Goal: Information Seeking & Learning: Learn about a topic

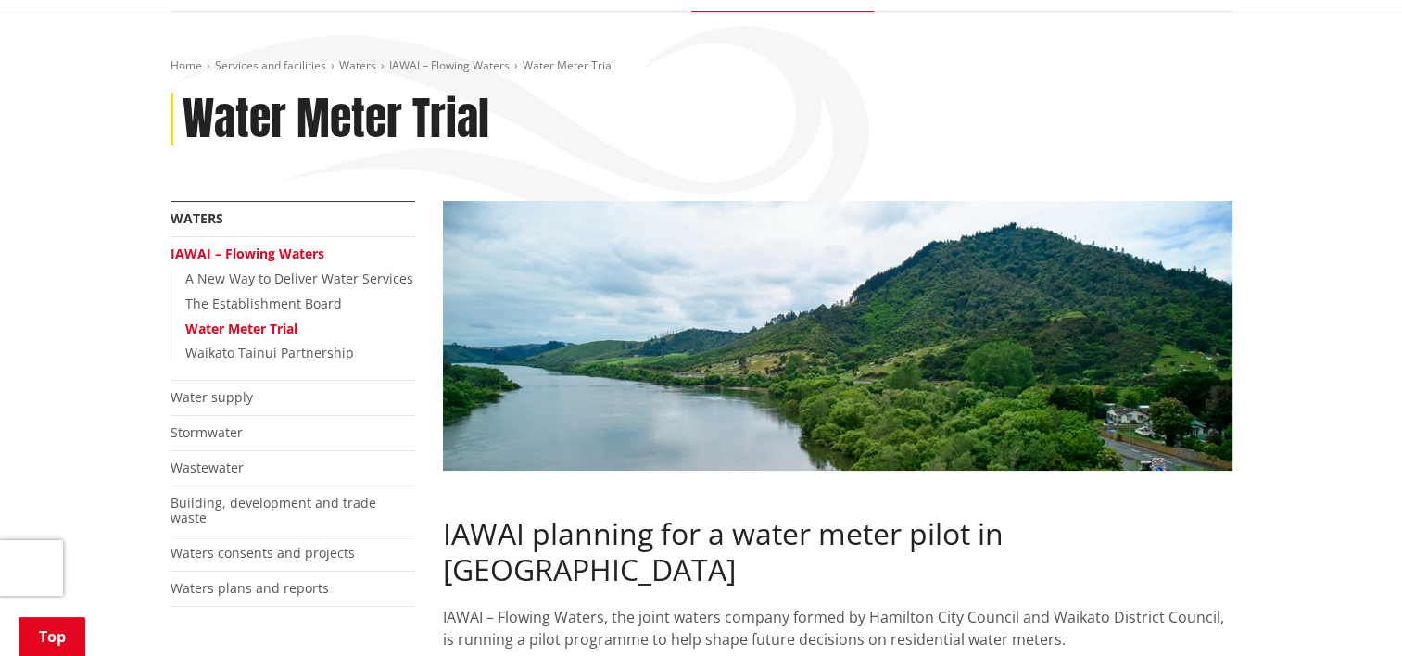
scroll to position [226, 0]
click at [304, 248] on link "IAWAI – Flowing Waters" at bounding box center [247, 253] width 154 height 18
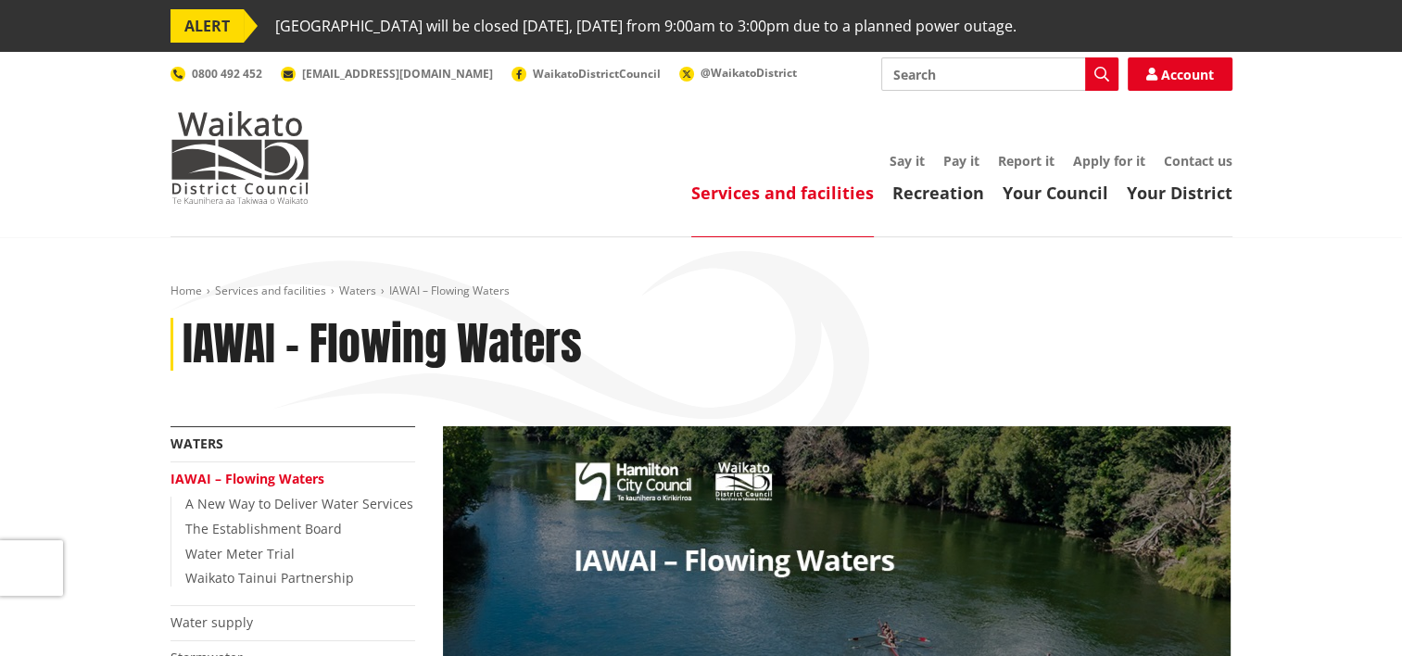
scroll to position [248, 0]
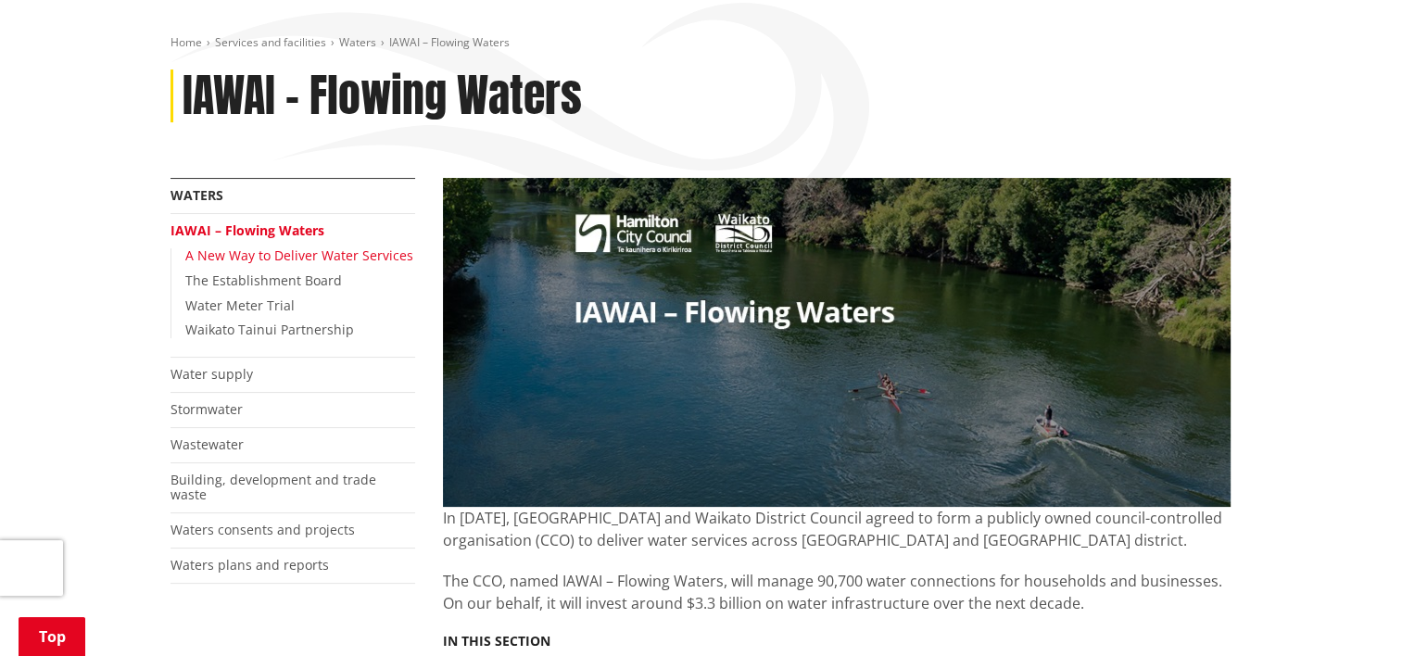
click at [271, 254] on link "A New Way to Deliver Water Services" at bounding box center [299, 255] width 228 height 18
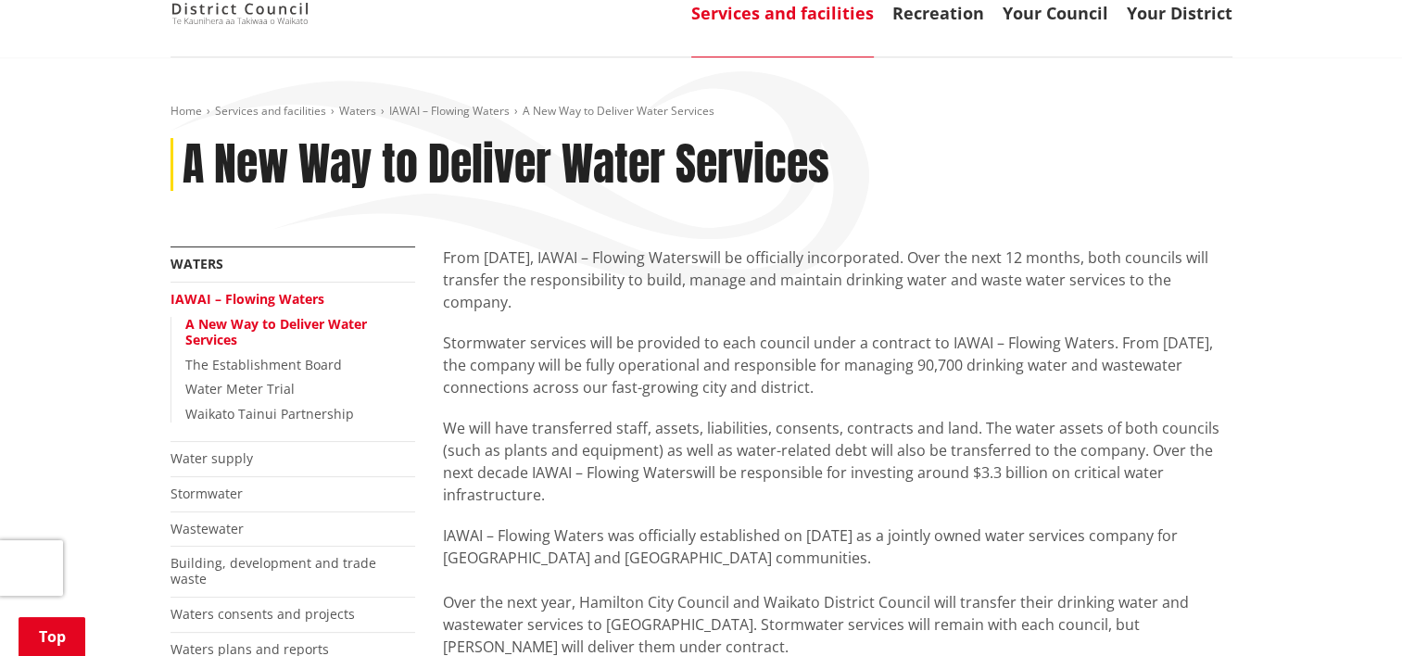
scroll to position [197, 0]
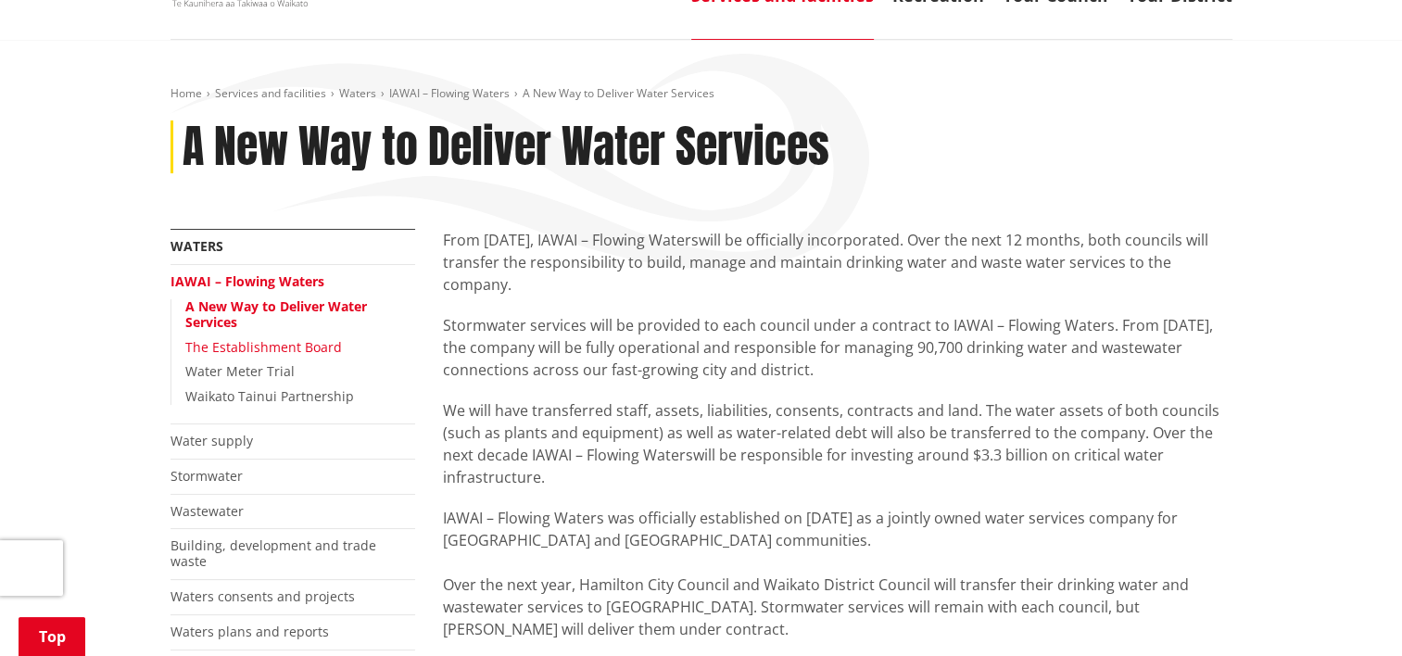
click at [241, 346] on link "The Establishment Board" at bounding box center [263, 347] width 157 height 18
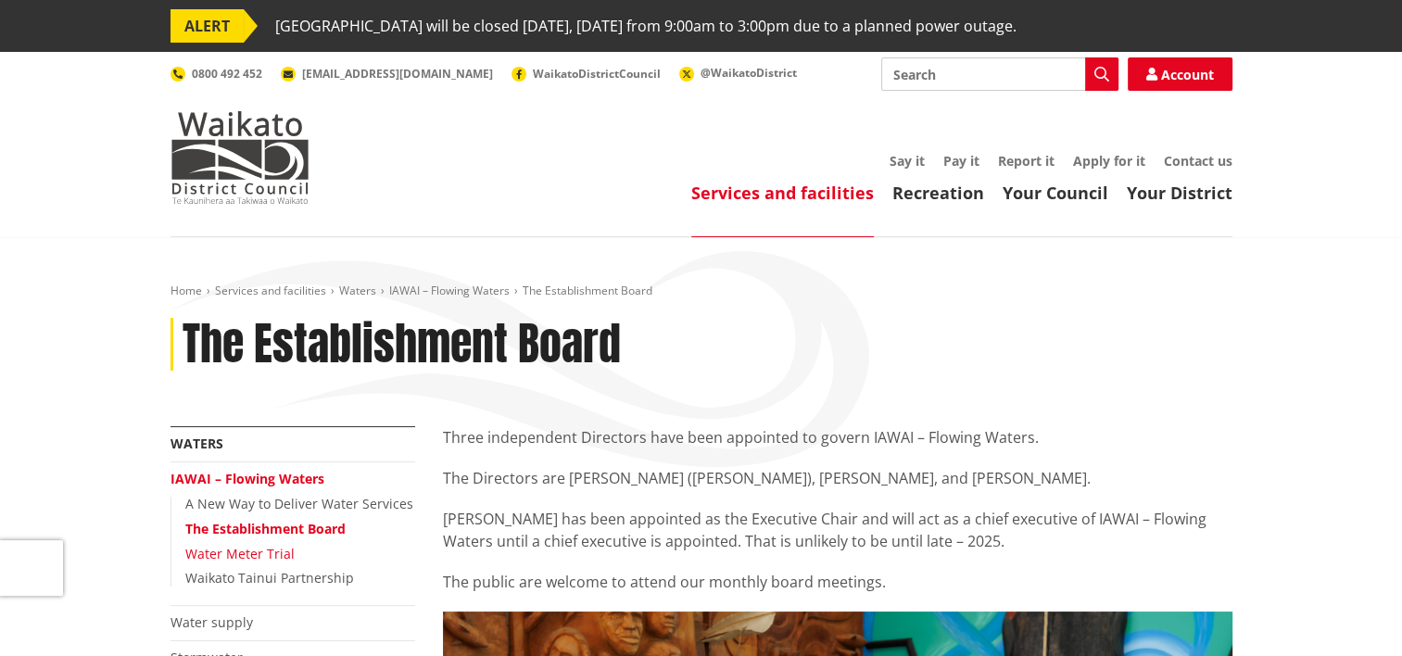
click at [231, 549] on link "Water Meter Trial" at bounding box center [239, 554] width 109 height 18
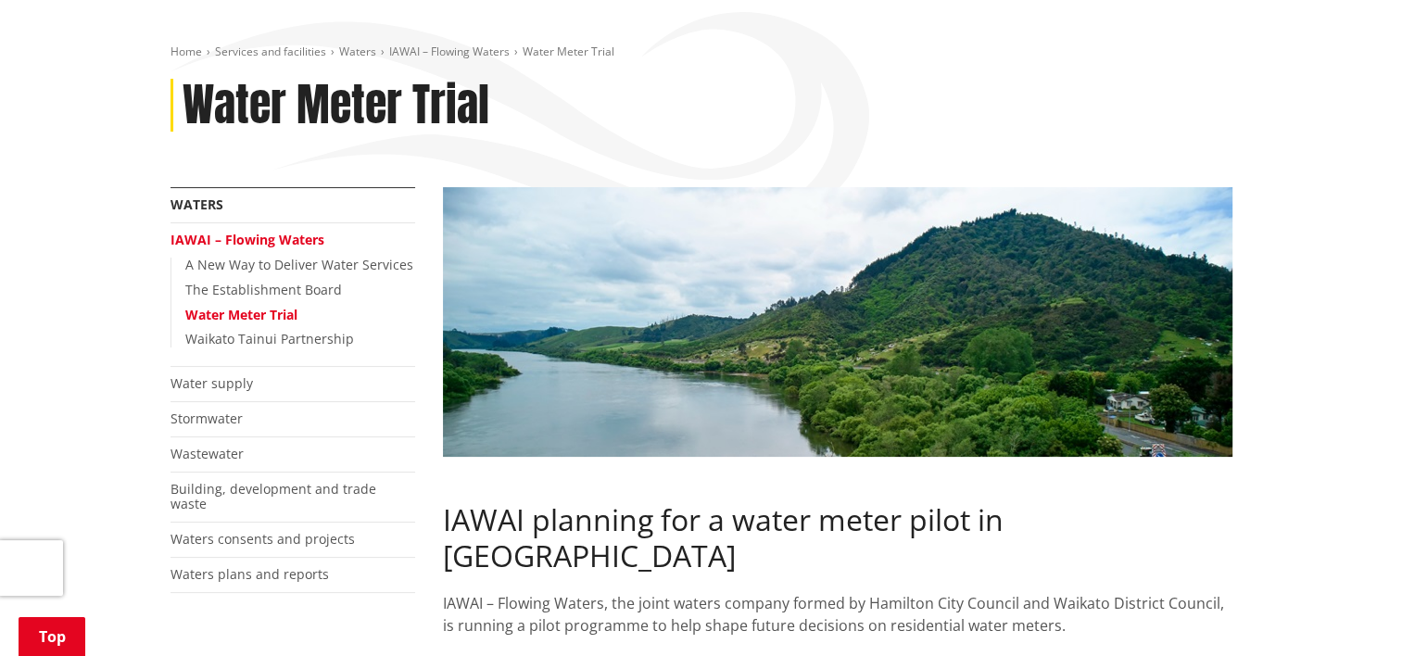
scroll to position [82, 0]
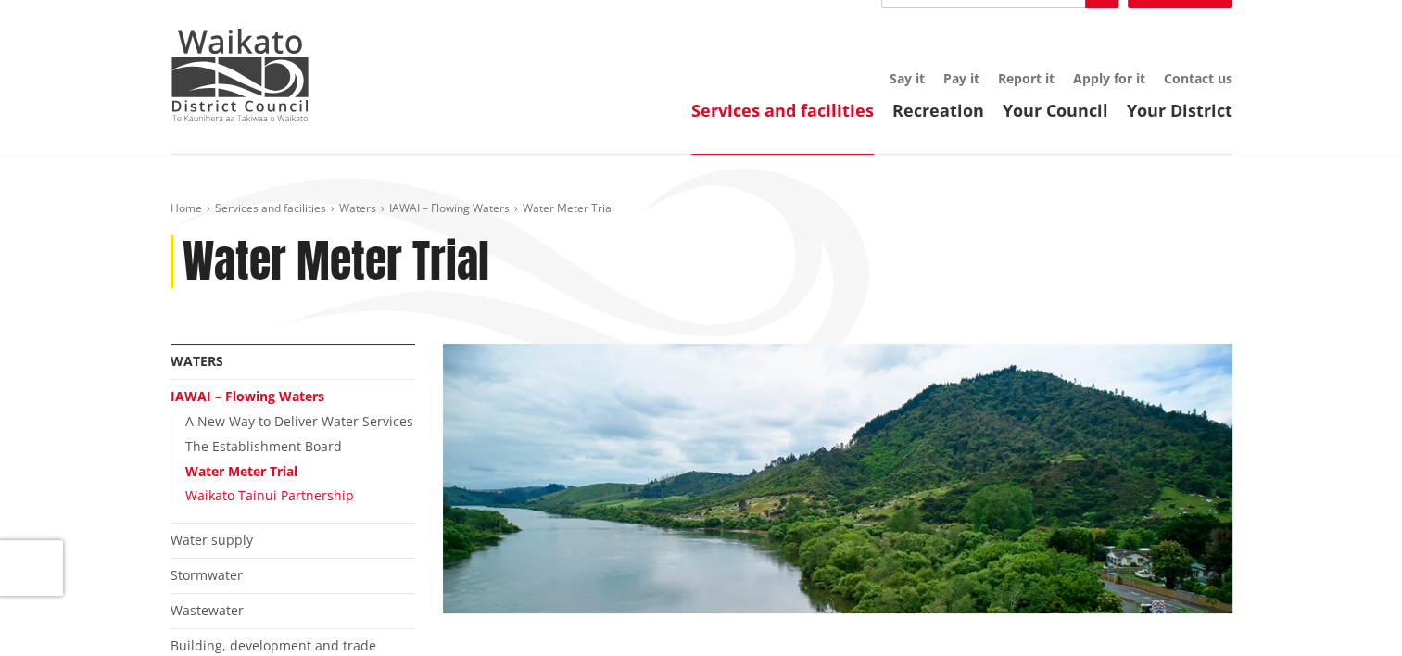
click at [232, 495] on link "Waikato Tainui Partnership" at bounding box center [269, 495] width 169 height 18
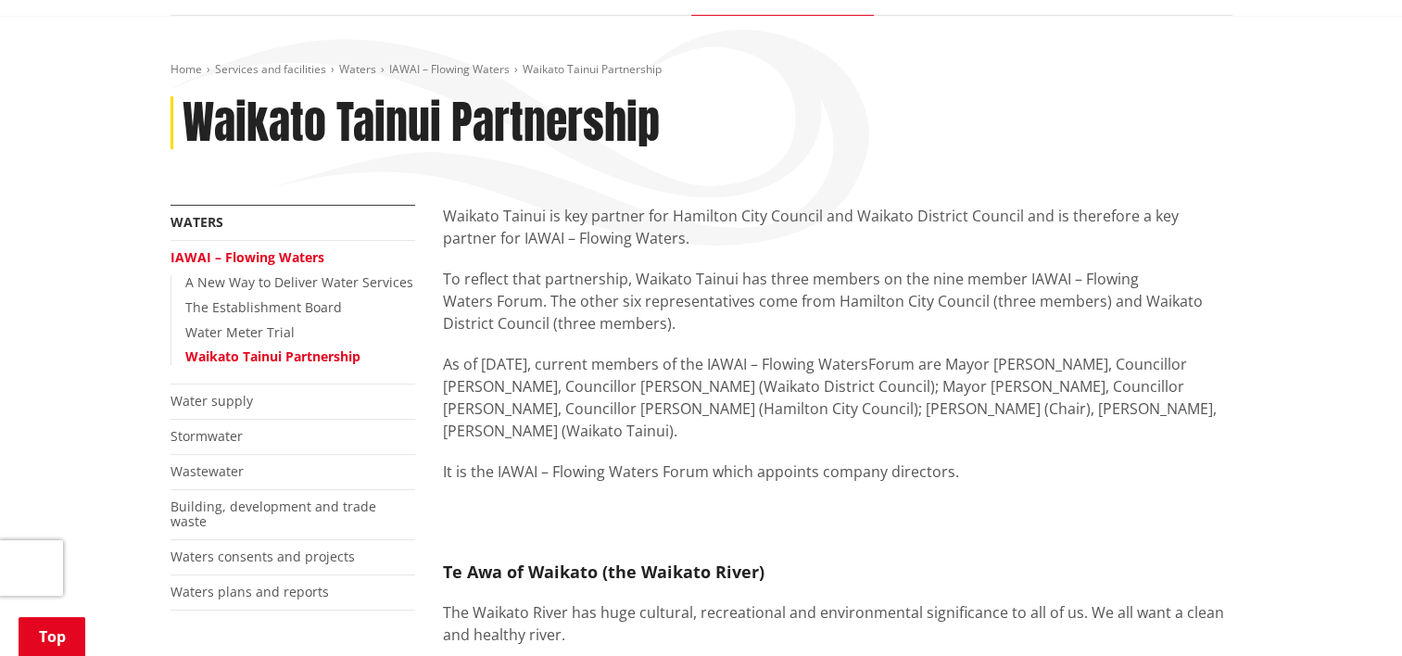
scroll to position [220, 0]
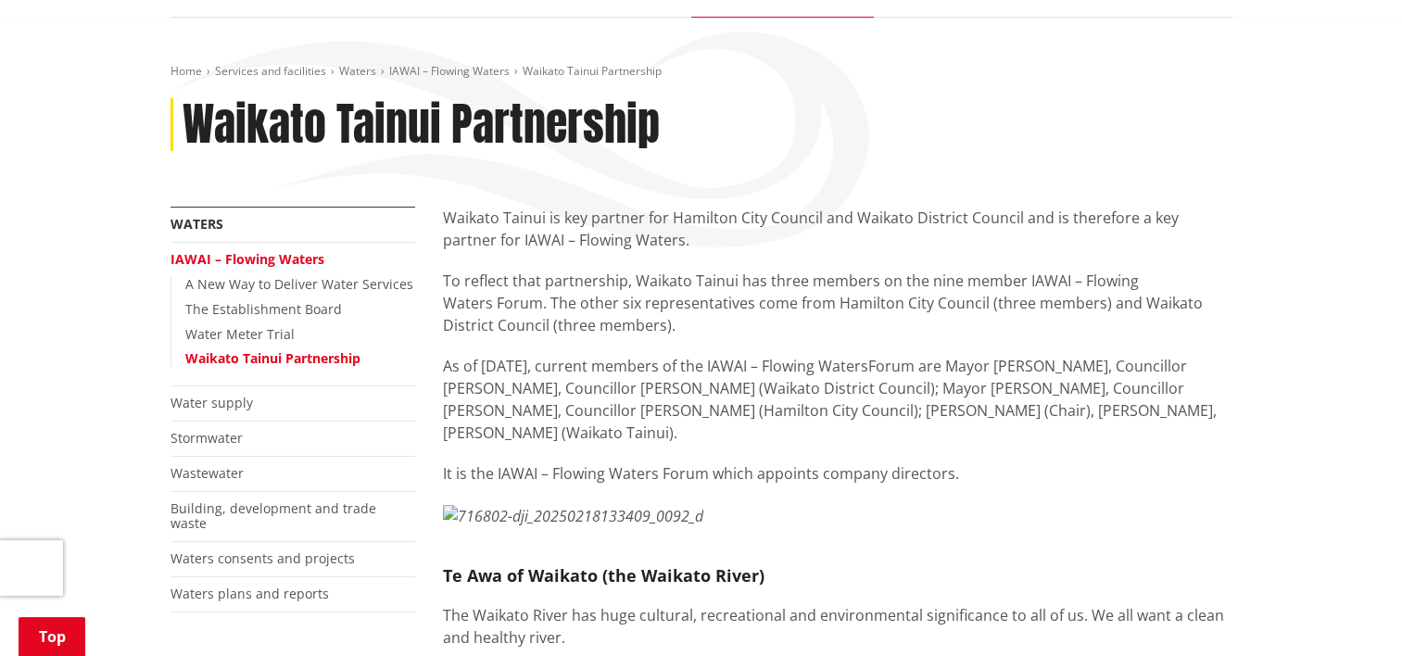
click at [255, 256] on link "IAWAI – Flowing Waters" at bounding box center [247, 259] width 154 height 18
